Goal: Navigation & Orientation: Understand site structure

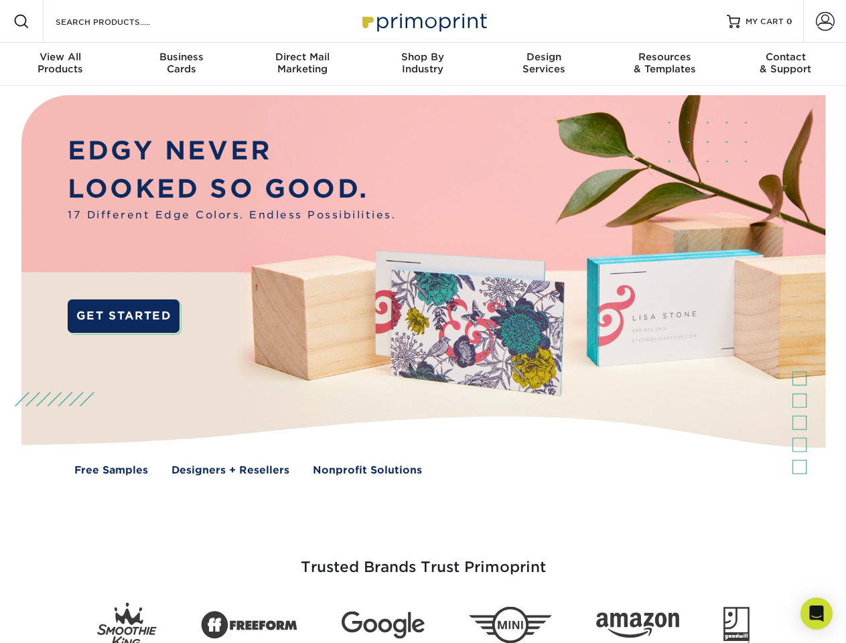
click at [423, 322] on img at bounding box center [422, 295] width 837 height 419
click at [21, 21] on span at bounding box center [21, 21] width 16 height 16
click at [825, 21] on span at bounding box center [825, 21] width 19 height 19
click at [60, 64] on div "View All Products" at bounding box center [60, 63] width 121 height 24
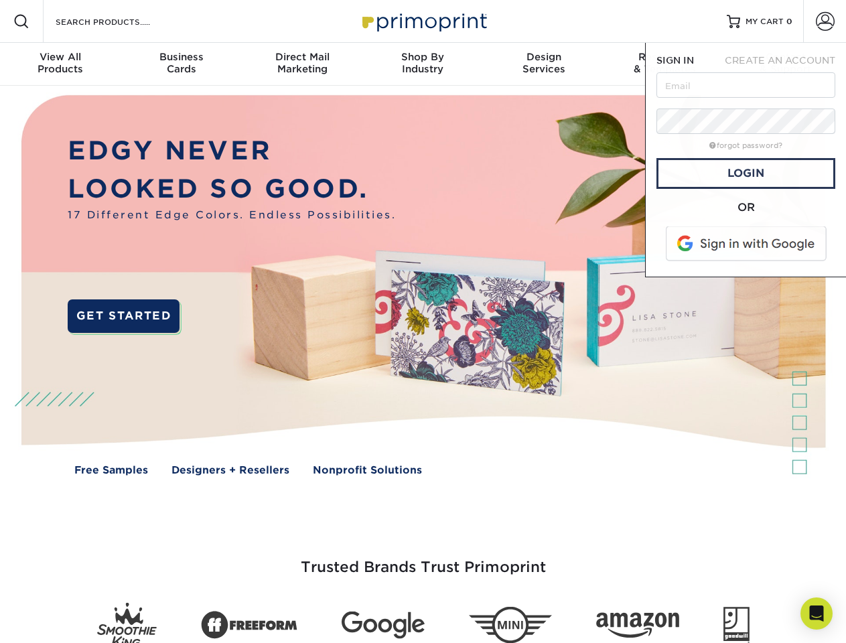
click at [181, 64] on div "Business Cards" at bounding box center [181, 63] width 121 height 24
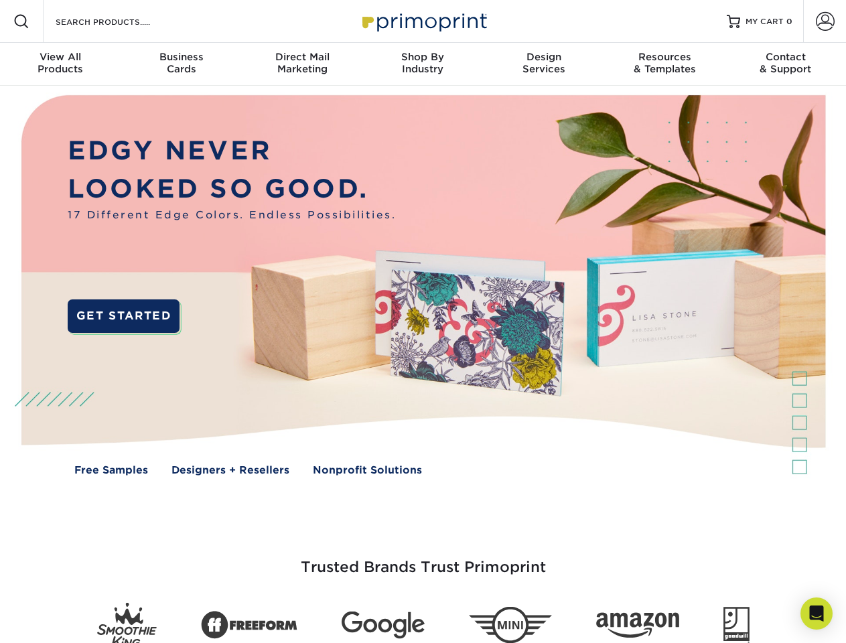
click at [302, 64] on div "Direct Mail Marketing" at bounding box center [302, 63] width 121 height 24
click at [423, 64] on div "Shop By Industry" at bounding box center [422, 63] width 121 height 24
click at [544, 64] on div "Design Services" at bounding box center [544, 63] width 121 height 24
click at [665, 64] on div "Resources & Templates" at bounding box center [664, 63] width 121 height 24
click at [786, 64] on div "Contact & Support" at bounding box center [786, 63] width 121 height 24
